Goal: Task Accomplishment & Management: Manage account settings

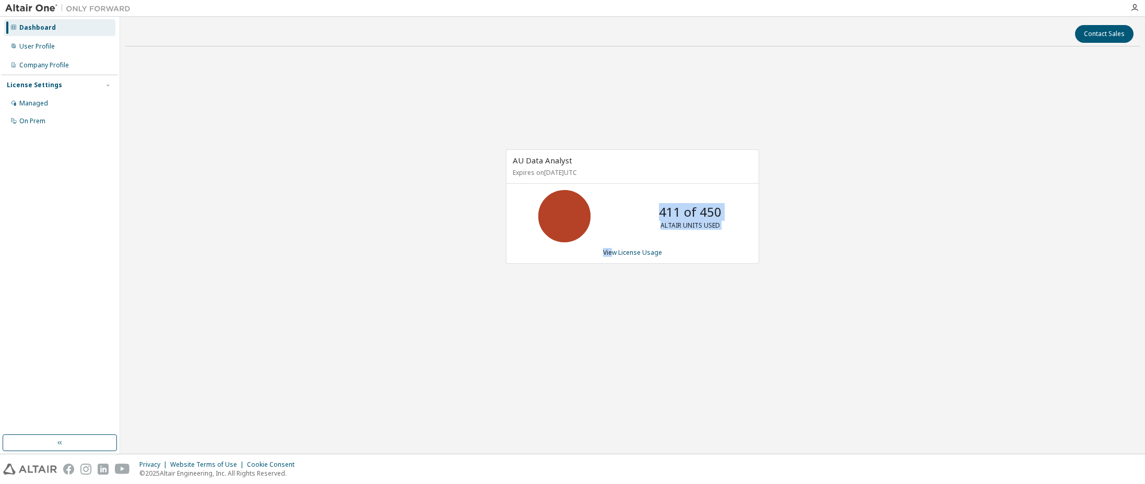
drag, startPoint x: 612, startPoint y: 252, endPoint x: 362, endPoint y: 217, distance: 252.0
click at [365, 219] on div "AU Data Analyst Expires on [DATE] UTC 411 of 450 ALTAIR UNITS USED View License…" at bounding box center [632, 212] width 1014 height 315
click at [360, 217] on div "AU Data Analyst Expires on [DATE] UTC 411 of 450 ALTAIR UNITS USED View License…" at bounding box center [632, 212] width 1014 height 315
click at [51, 50] on div "User Profile" at bounding box center [37, 46] width 36 height 8
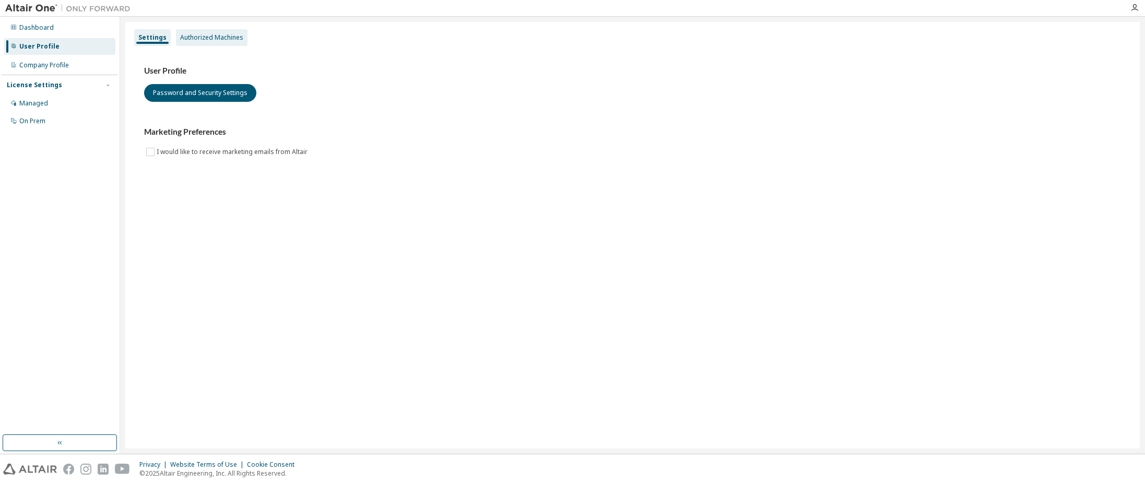
click at [215, 41] on div "Authorized Machines" at bounding box center [211, 37] width 63 height 8
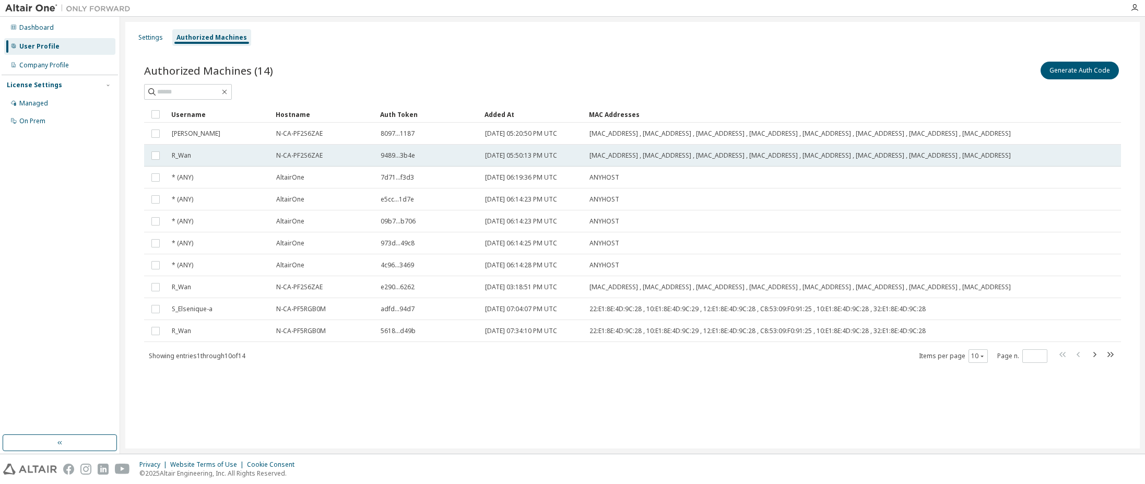
click at [191, 160] on span "R_Wan" at bounding box center [181, 155] width 19 height 8
click at [1028, 75] on button "Generate Auth Code" at bounding box center [1001, 71] width 78 height 18
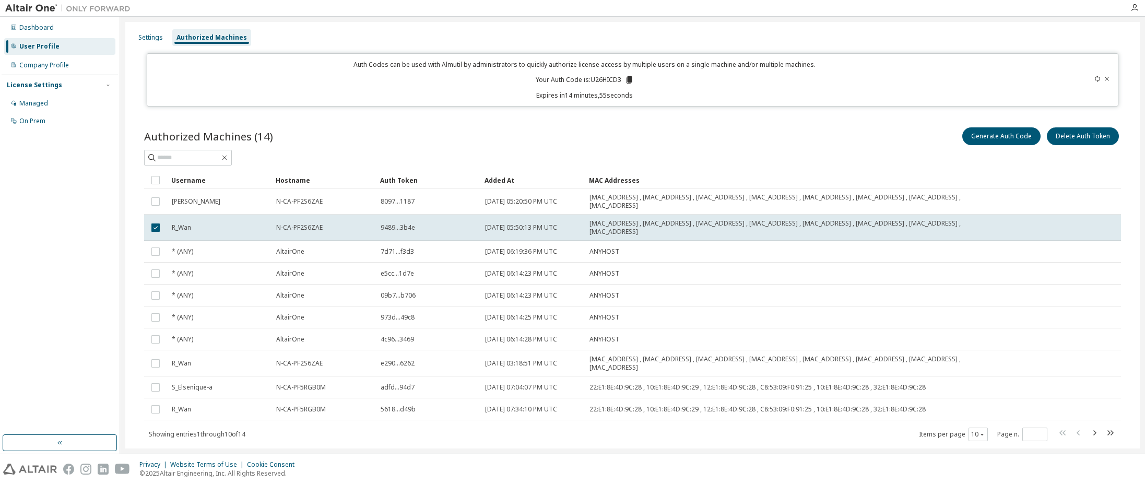
click at [602, 78] on p "Your Auth Code is: U26HICD3" at bounding box center [585, 79] width 98 height 9
drag, startPoint x: 602, startPoint y: 78, endPoint x: 652, endPoint y: 80, distance: 49.6
click at [652, 80] on div "Auth Codes can be used with Almutil by administrators to quickly authorize lice…" at bounding box center [584, 80] width 862 height 40
click at [625, 78] on icon at bounding box center [628, 79] width 9 height 9
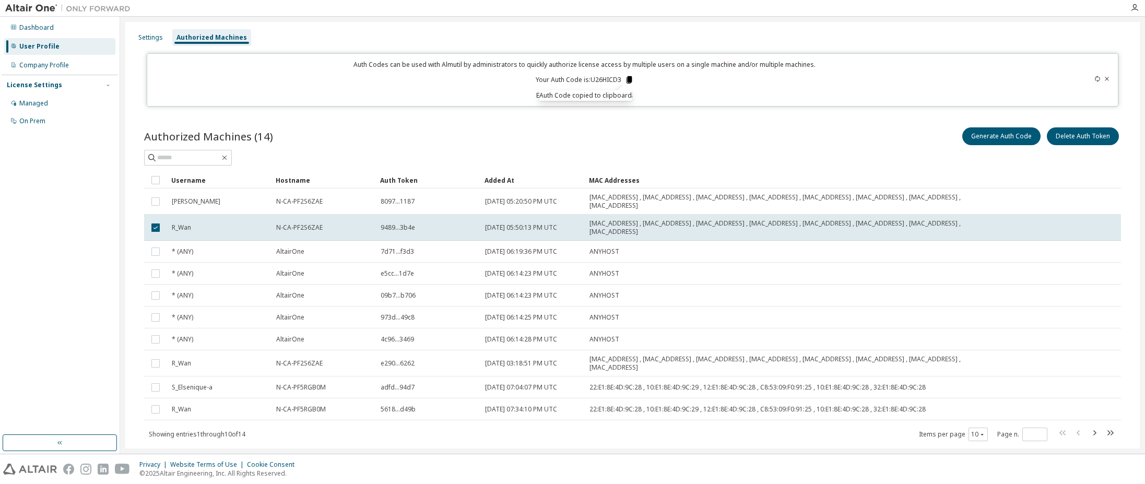
click at [626, 78] on icon at bounding box center [629, 79] width 6 height 7
click at [873, 140] on div "Generate Auth Code Delete Auth Token" at bounding box center [877, 136] width 489 height 22
click at [85, 218] on div "Dashboard User Profile Company Profile License Settings Managed On Prem" at bounding box center [60, 225] width 116 height 415
